Goal: Information Seeking & Learning: Learn about a topic

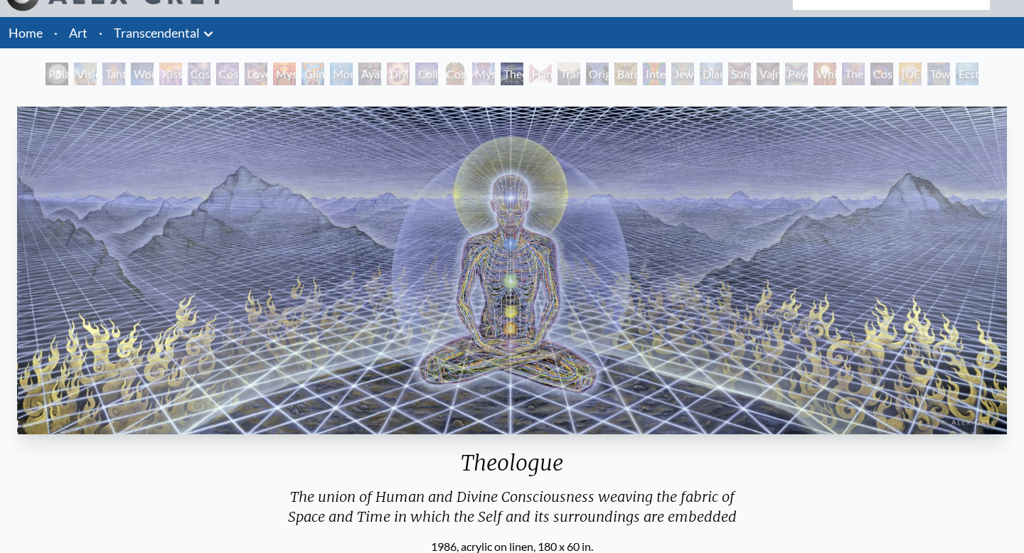
scroll to position [29, 0]
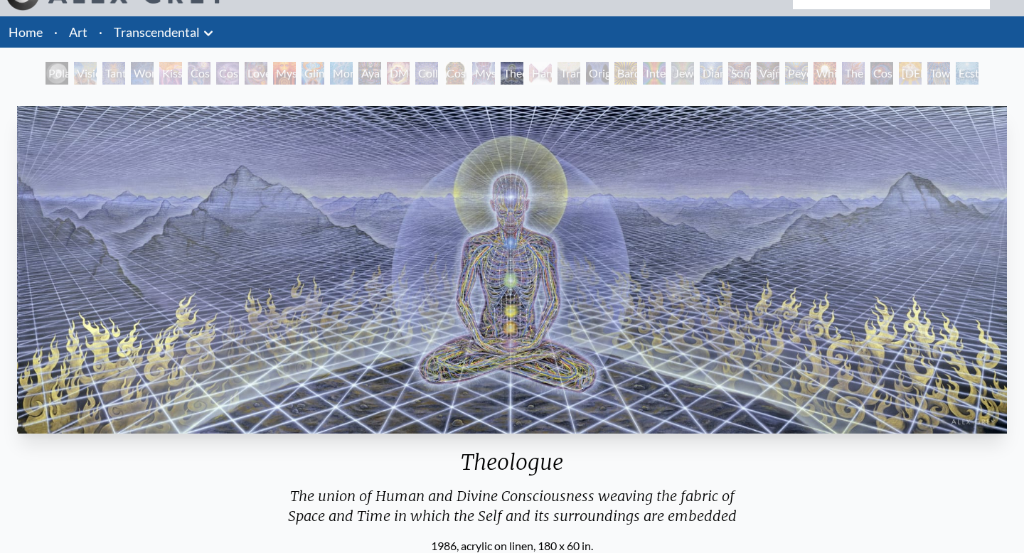
click at [304, 341] on img "17 / 33" at bounding box center [512, 270] width 990 height 328
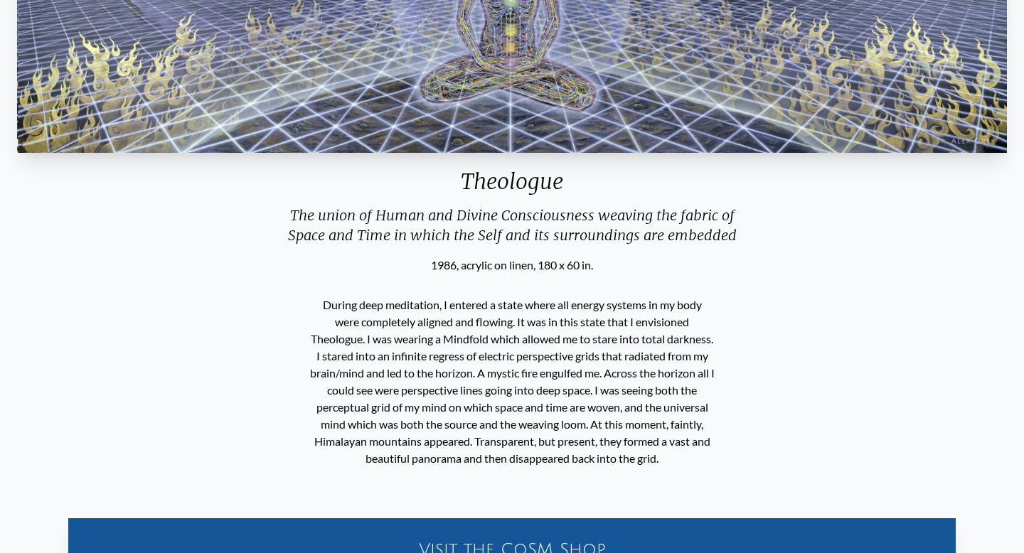
scroll to position [0, 0]
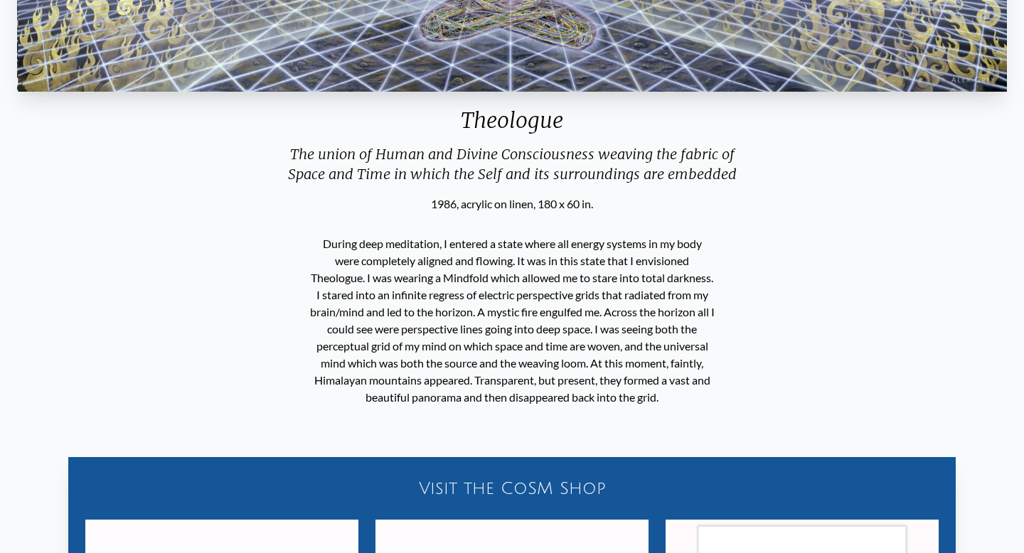
scroll to position [374, 0]
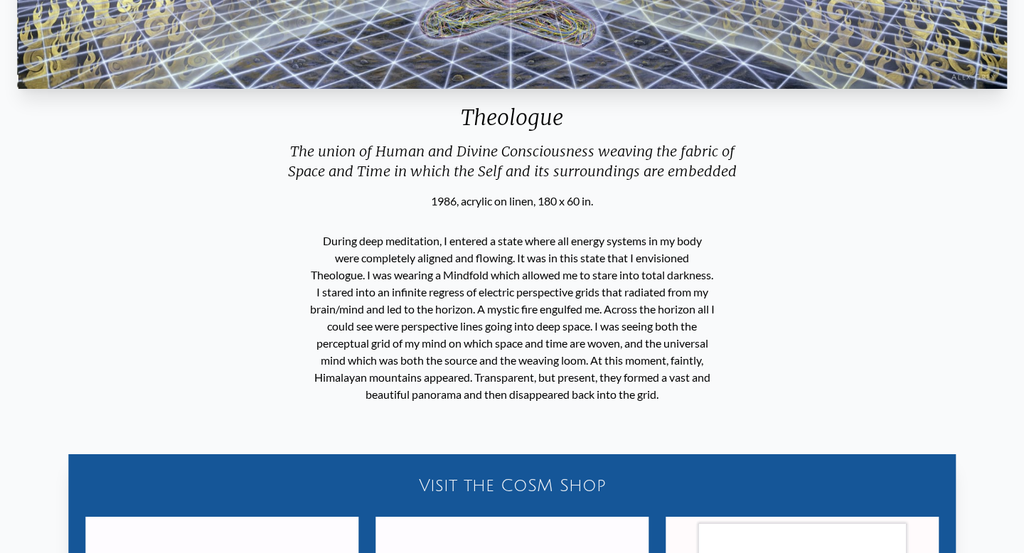
click at [291, 262] on div "Theologue The union of Human and Divine Consciousness weaving the fabric of Spa…" at bounding box center [512, 301] width 1002 height 1092
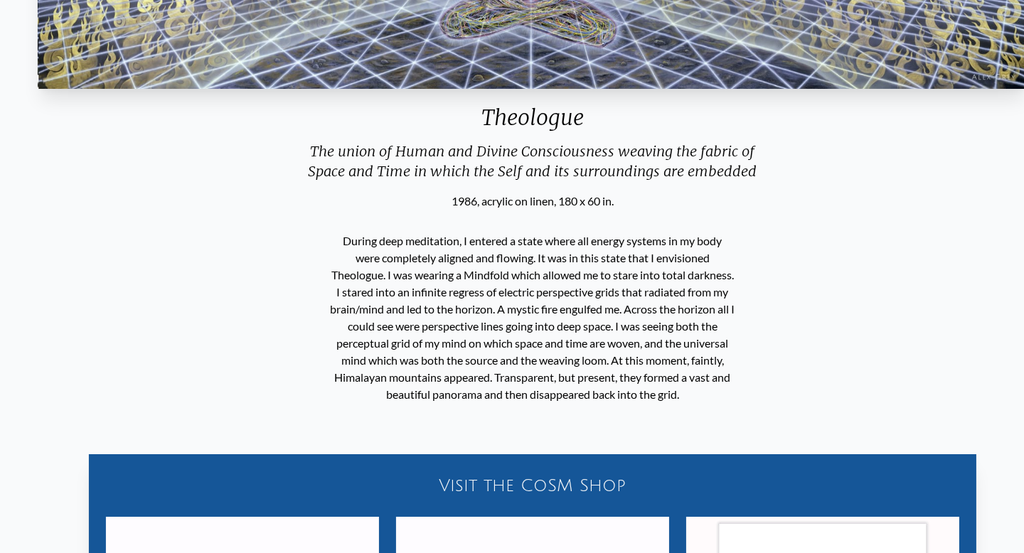
click at [330, 247] on p "During deep meditation, I entered a state where all energy systems in my body w…" at bounding box center [532, 318] width 405 height 182
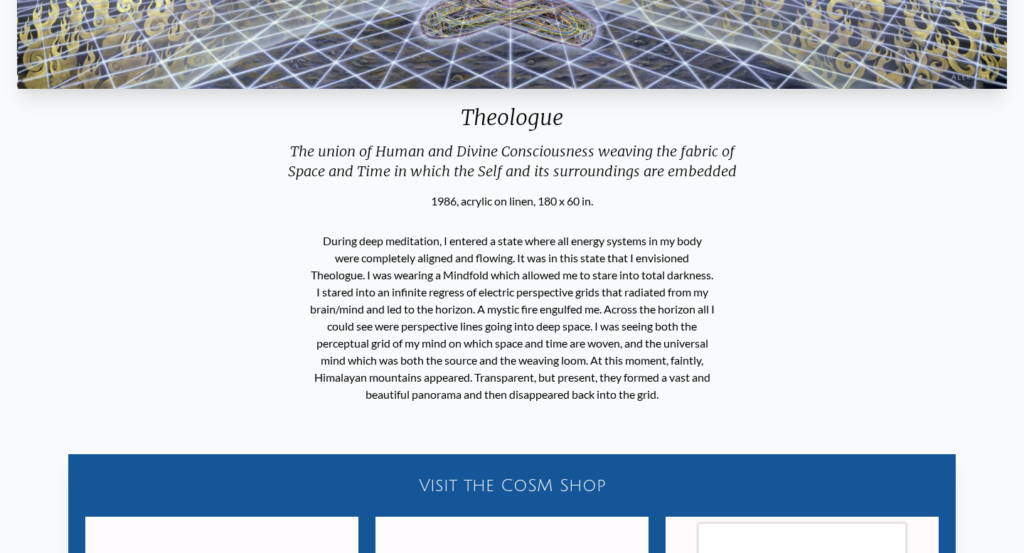
click at [327, 247] on p "During deep meditation, I entered a state where all energy systems in my body w…" at bounding box center [512, 318] width 405 height 182
click at [310, 325] on p "During deep meditation, I entered a state where all energy systems in my body w…" at bounding box center [512, 318] width 405 height 182
click at [304, 264] on div "During deep meditation, I entered a state where all energy systems in my body w…" at bounding box center [512, 318] width 416 height 216
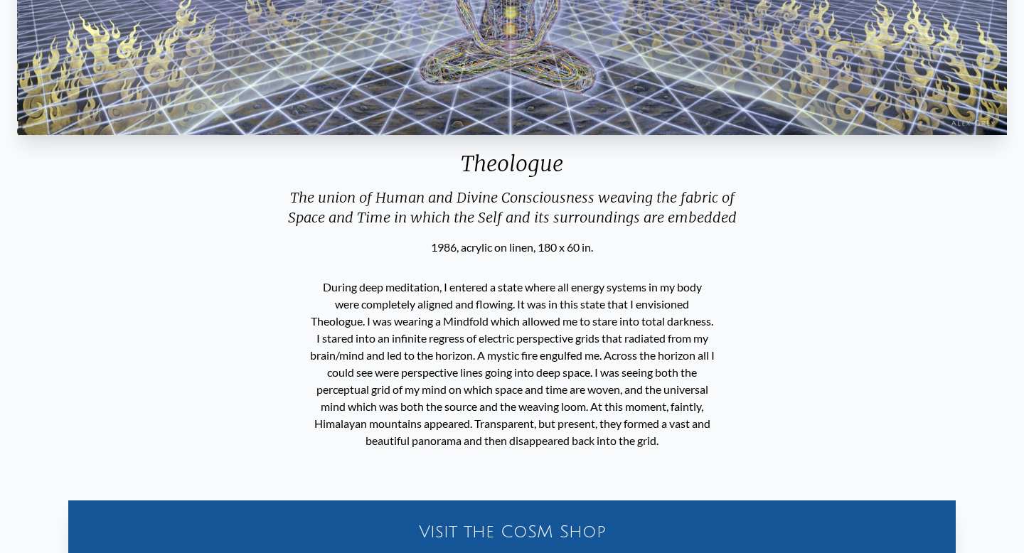
scroll to position [329, 0]
